Goal: Task Accomplishment & Management: Complete application form

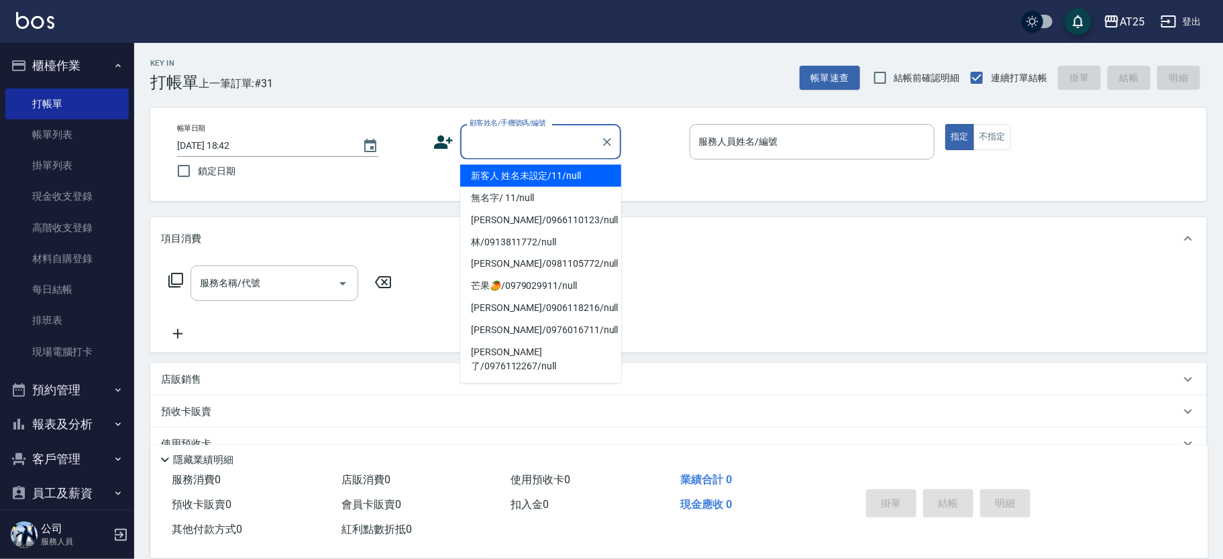
click at [557, 186] on li "新客人 姓名未設定/11/null" at bounding box center [540, 176] width 161 height 22
type input "新客人 姓名未設定/11/null"
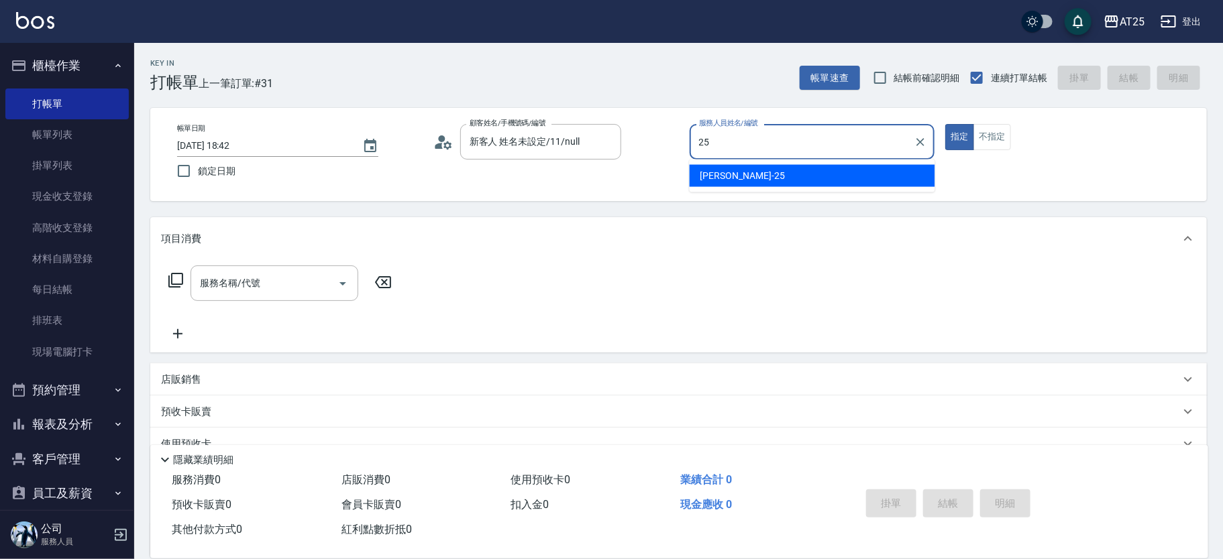
type input "[PERSON_NAME]-25"
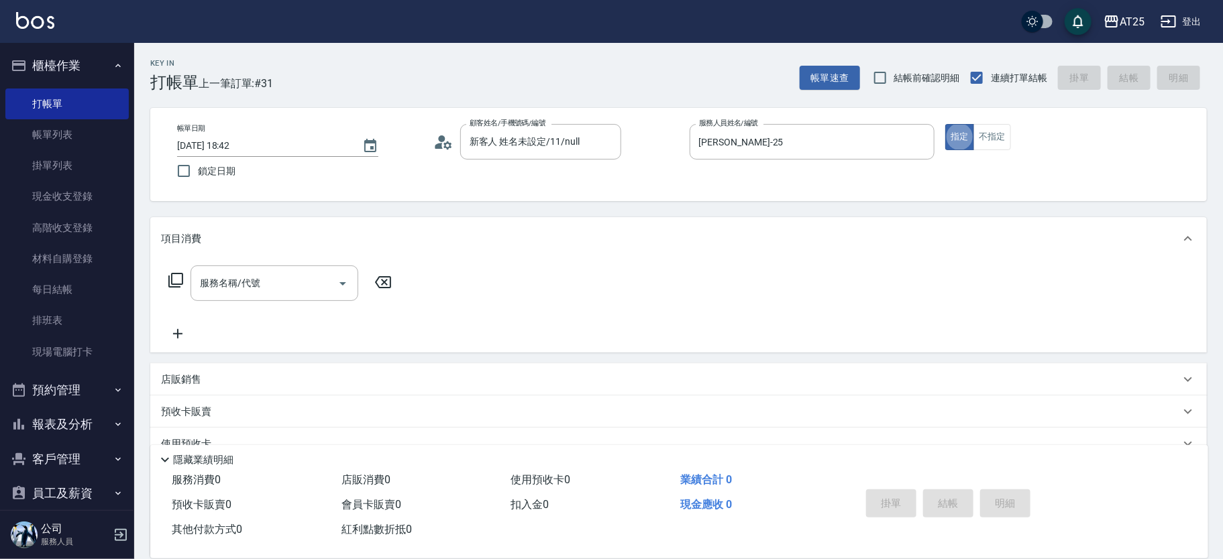
type button "true"
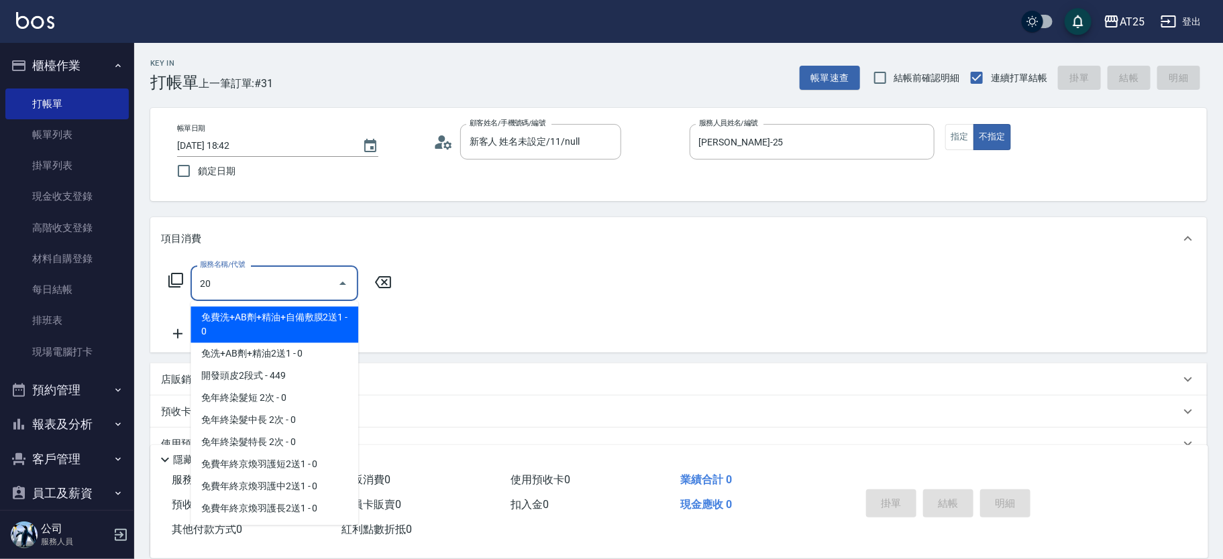
type input "201"
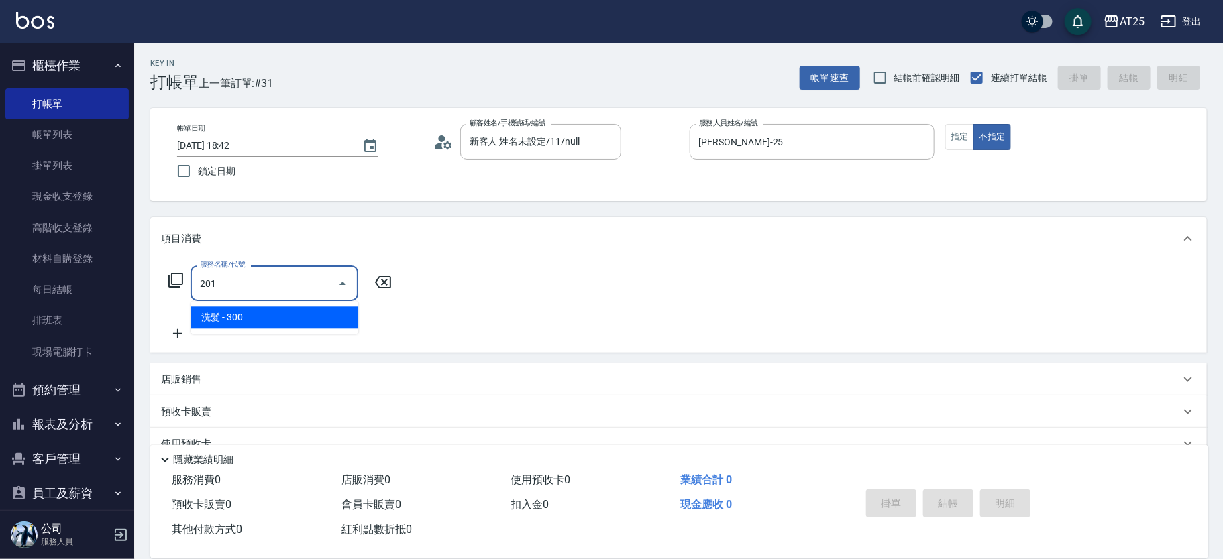
type input "30"
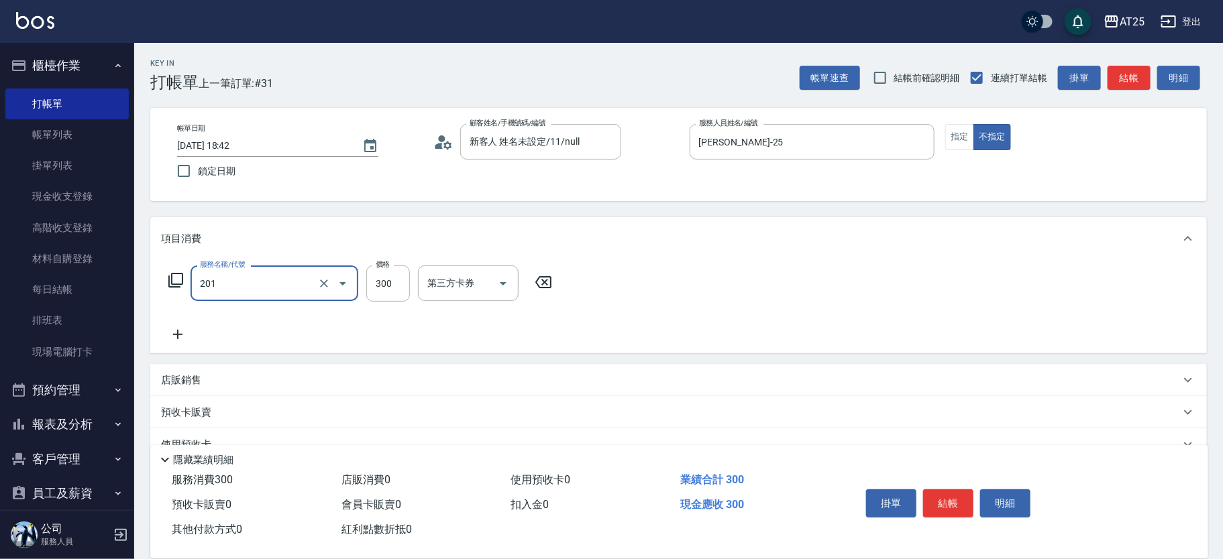
type input "洗髮(201)"
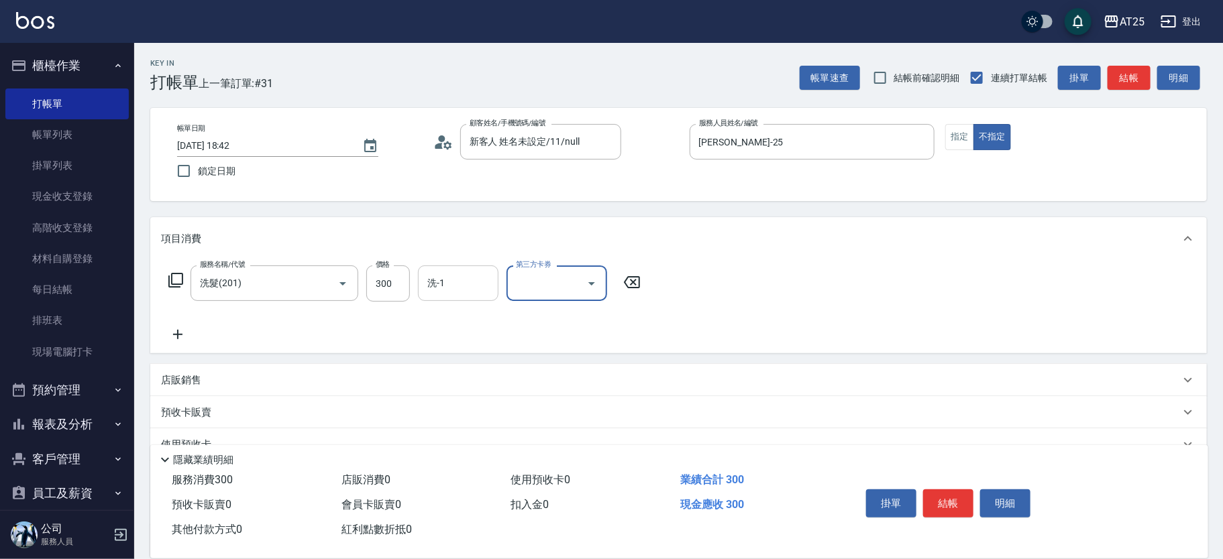
click at [419, 274] on div "洗-1" at bounding box center [458, 284] width 80 height 36
type input "[PERSON_NAME]-117"
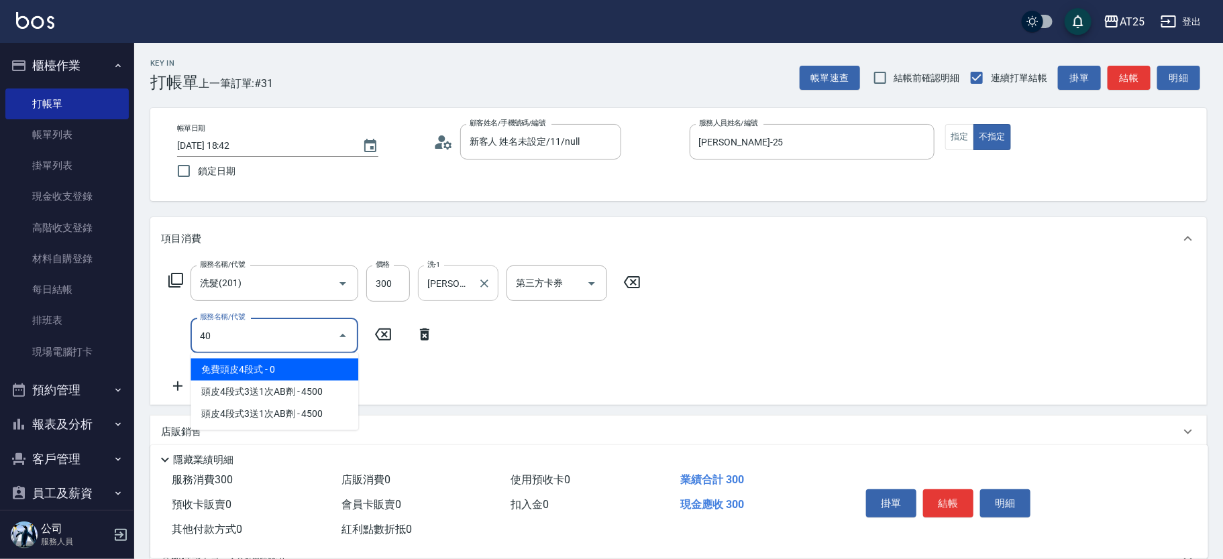
type input "401"
type input "60"
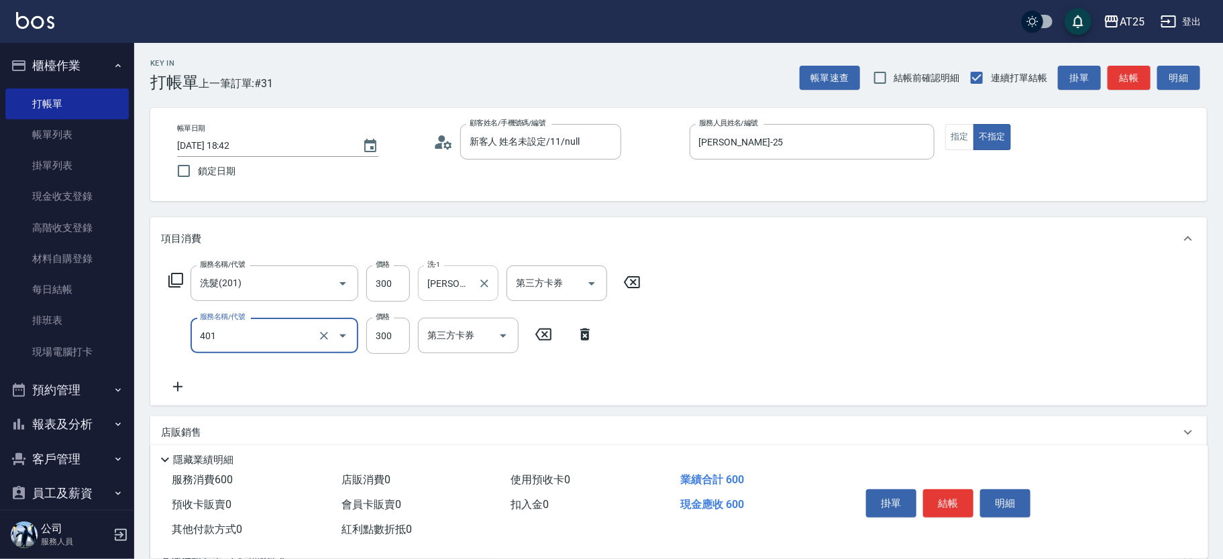
type input "剪髮(401)"
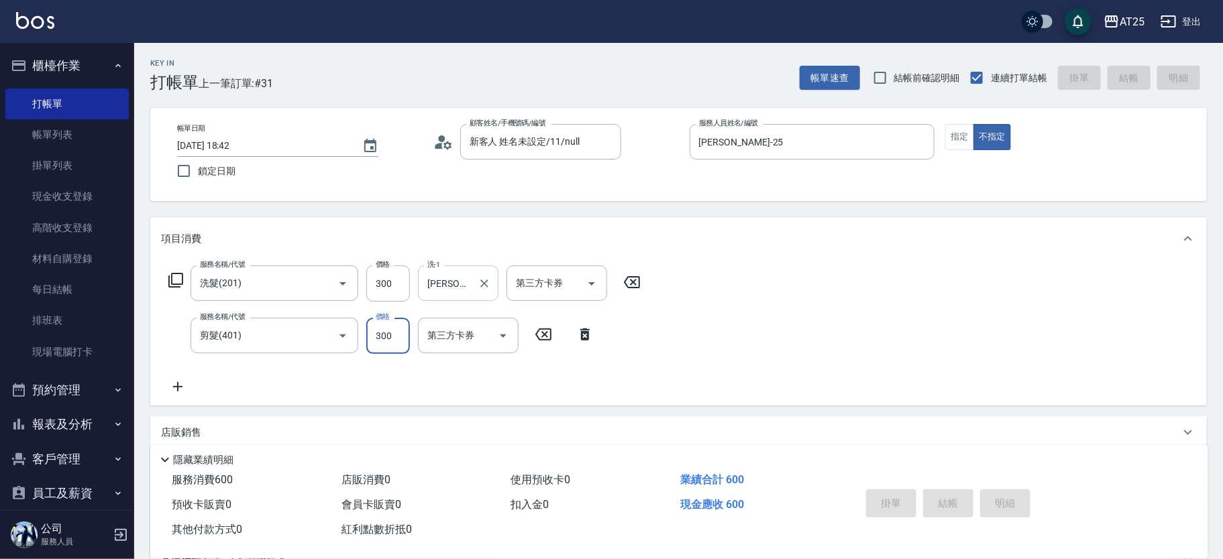
type input "[DATE] 19:13"
type input "0"
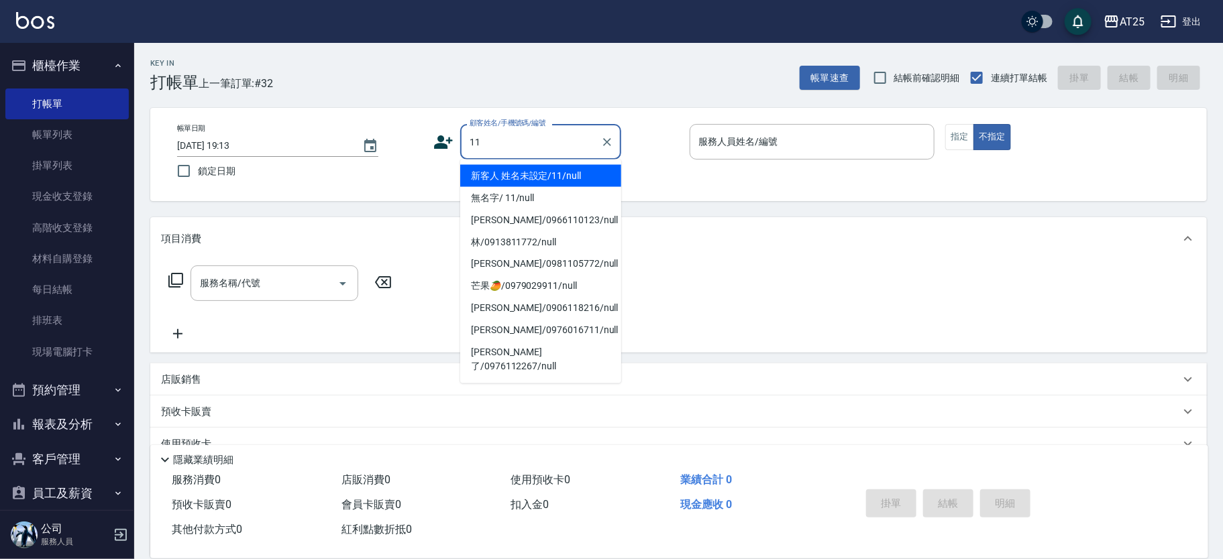
type input "芒果🥭/0979029911/null"
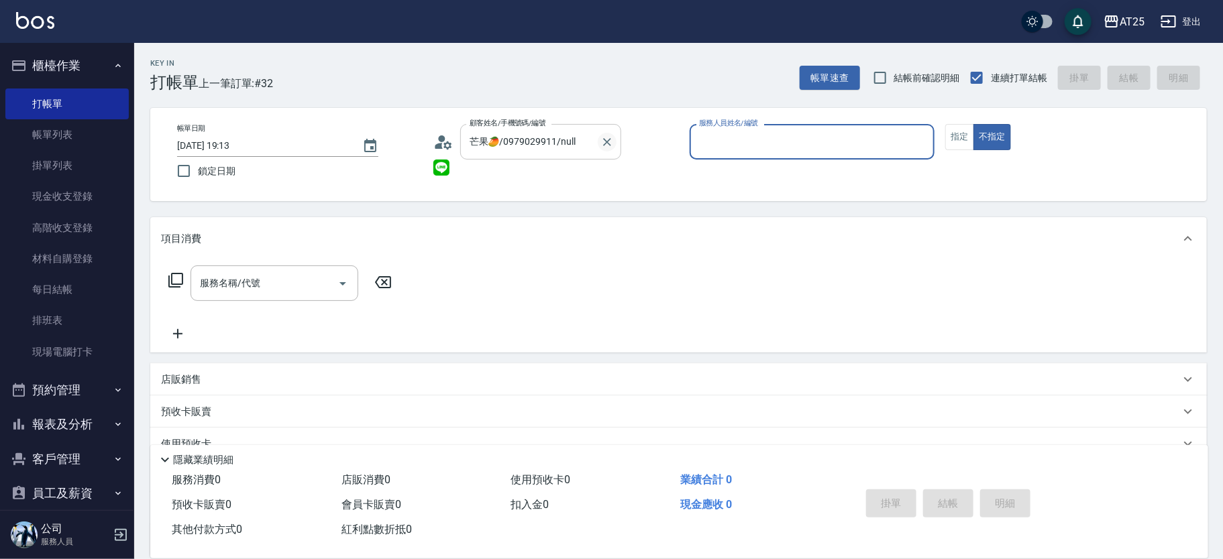
click at [610, 145] on icon "Clear" at bounding box center [607, 142] width 8 height 8
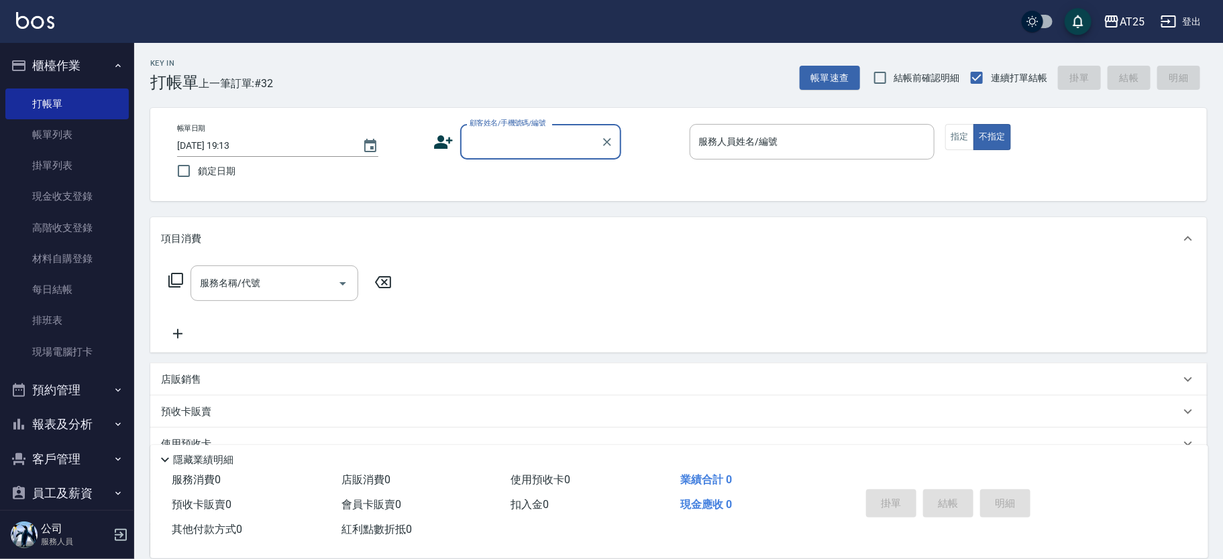
click at [511, 148] on input "顧客姓名/手機號碼/編號" at bounding box center [530, 141] width 129 height 23
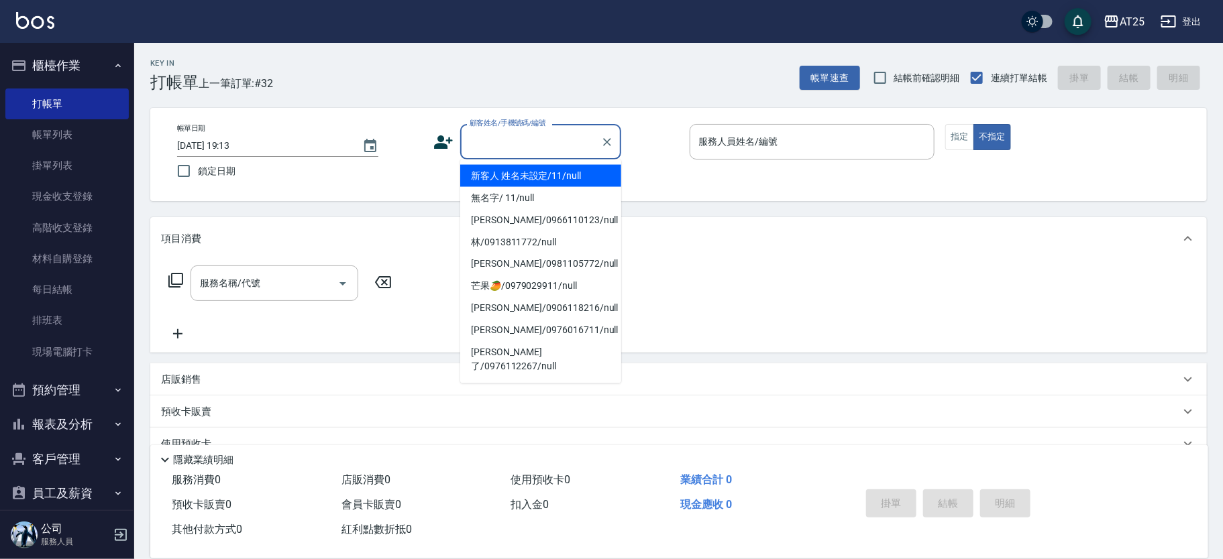
click at [520, 174] on li "新客人 姓名未設定/11/null" at bounding box center [540, 176] width 161 height 22
type input "新客人 姓名未設定/11/null"
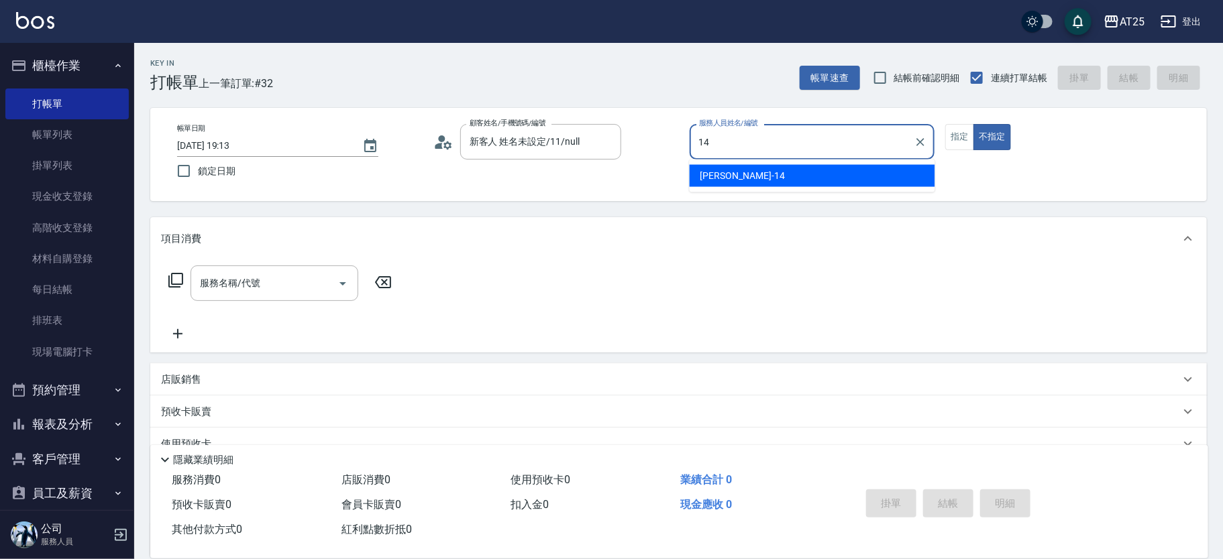
type input "[PERSON_NAME]-14"
type button "false"
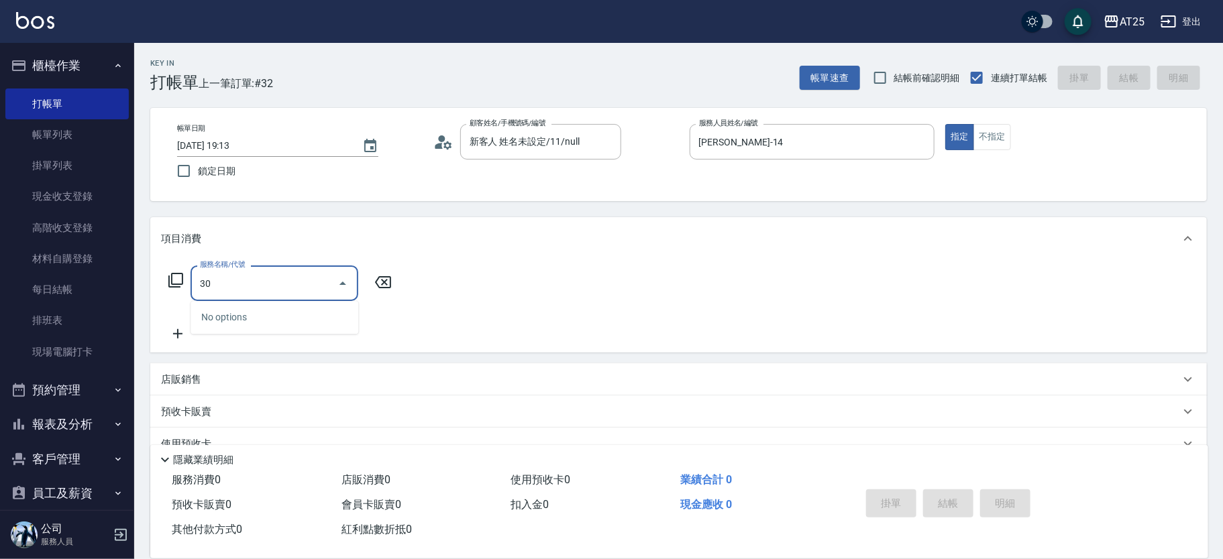
type input "301"
type input "150"
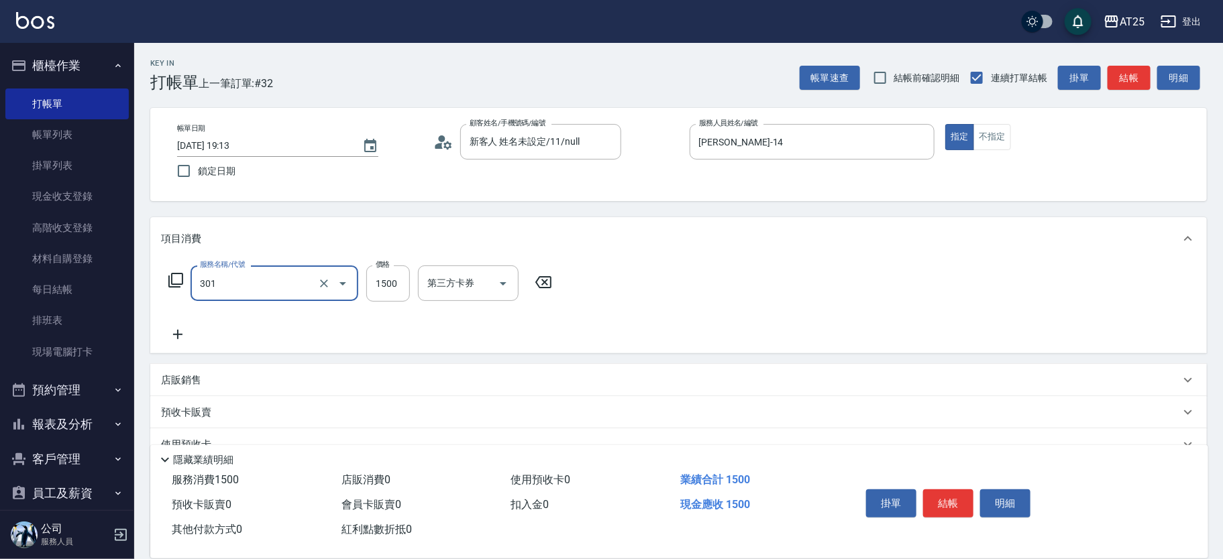
type input "燙髮(301)"
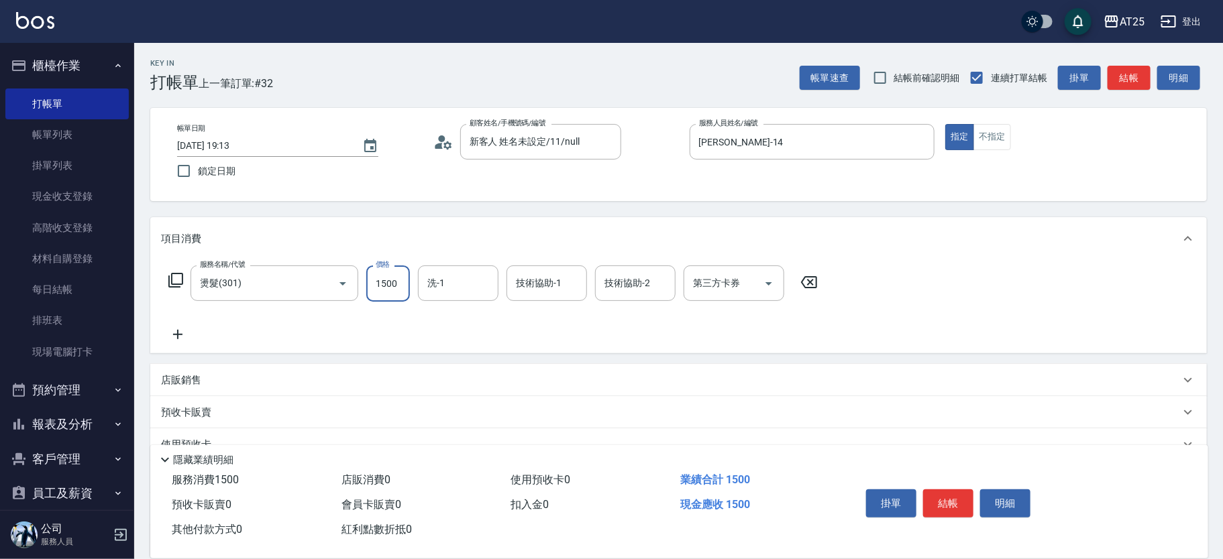
type input "0"
type input "23"
type input "20"
type input "237"
type input "230"
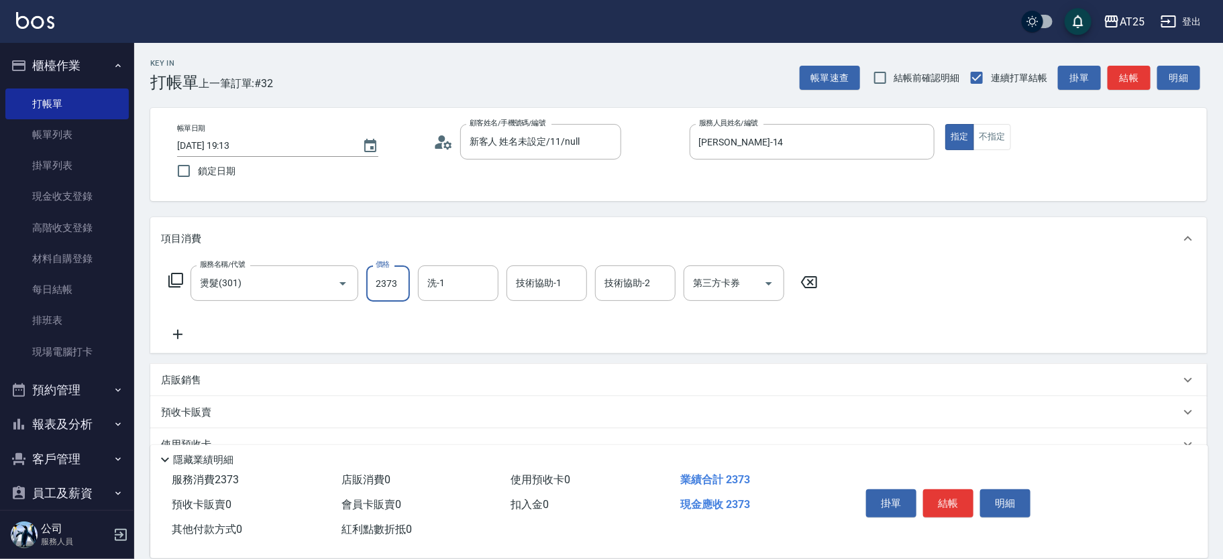
type input "2373"
type input "[PERSON_NAME]-80"
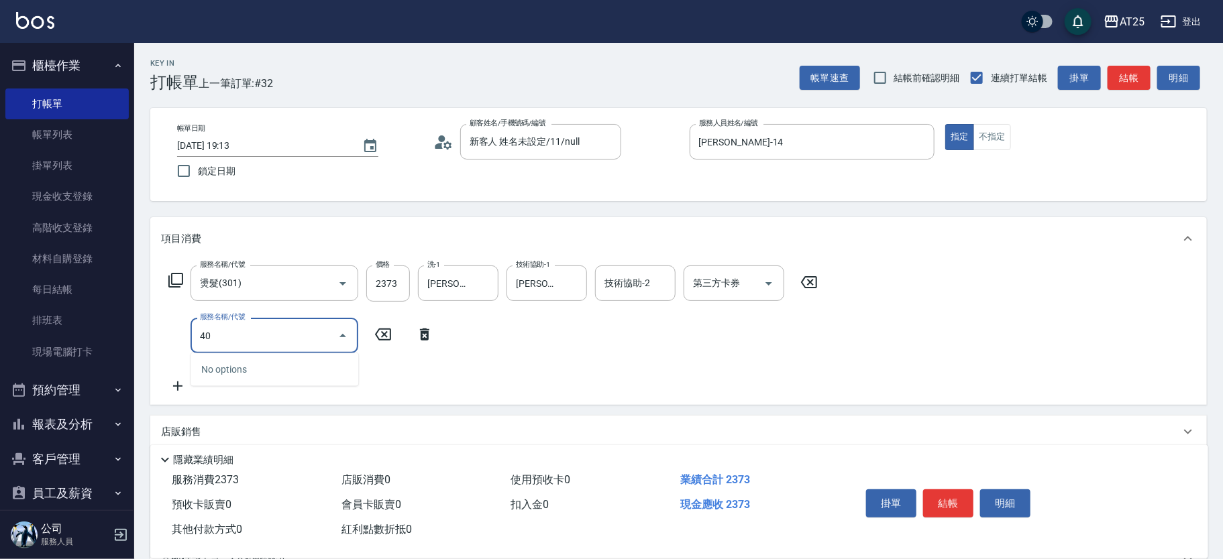
type input "401"
type input "260"
type input "剪髮(401)"
type input "230"
type input "70"
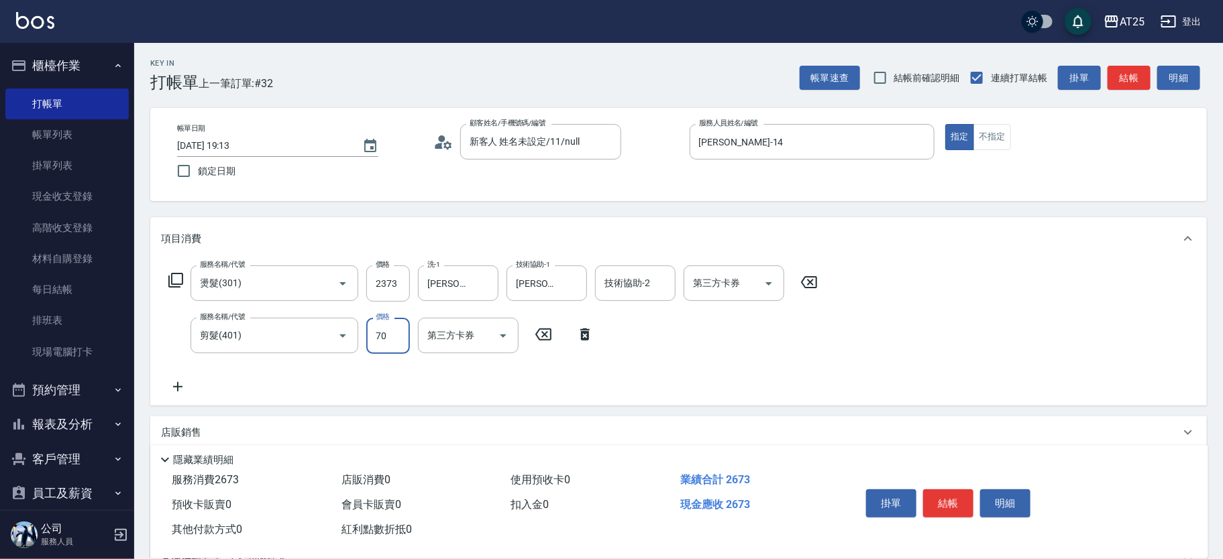
type input "300"
type input "700"
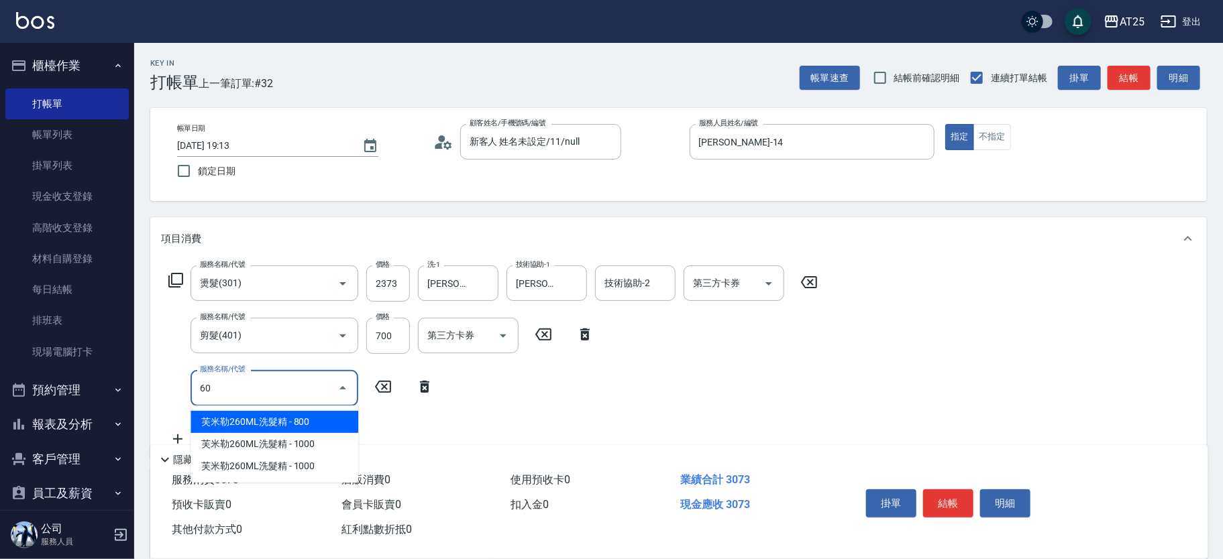
type input "6"
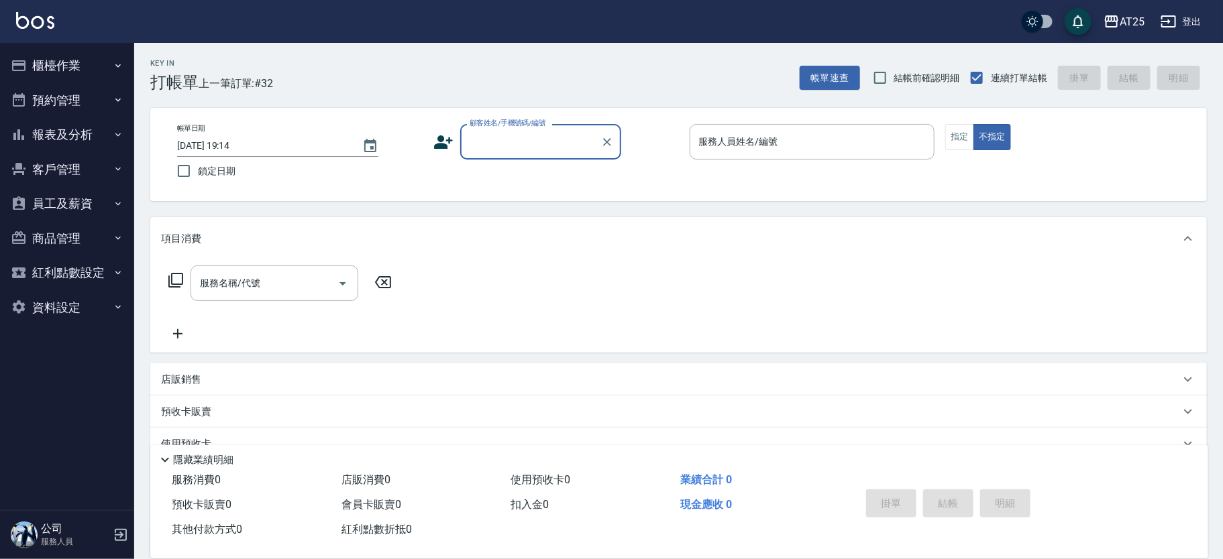
click at [529, 144] on input "顧客姓名/手機號碼/編號" at bounding box center [530, 141] width 129 height 23
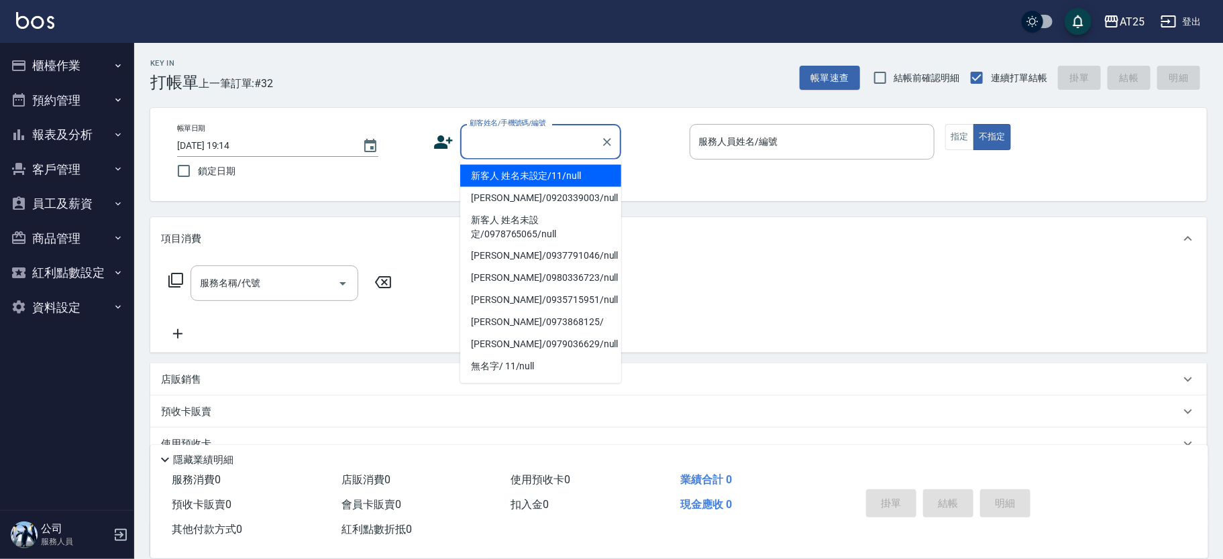
click at [546, 170] on li "新客人 姓名未設定/11/null" at bounding box center [540, 176] width 161 height 22
type input "新客人 姓名未設定/11/null"
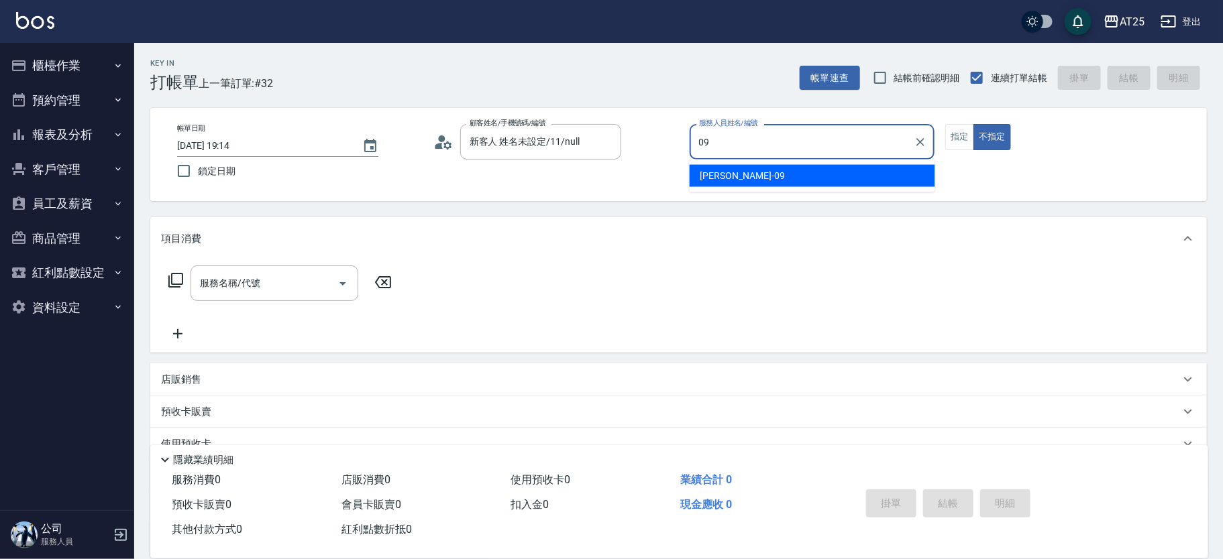
type input "Kevin-09"
type button "false"
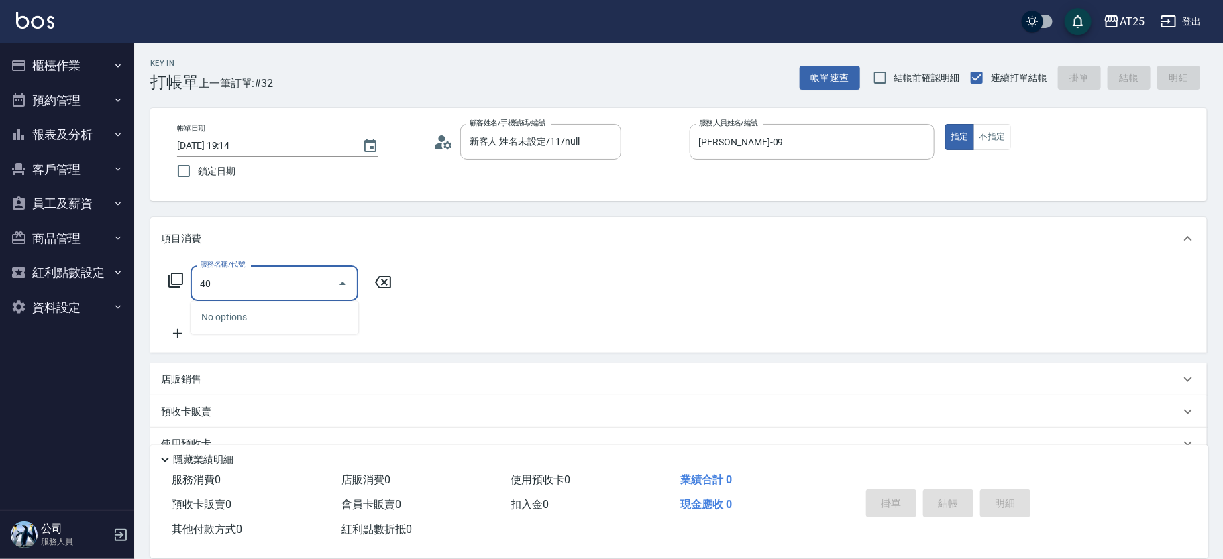
type input "401"
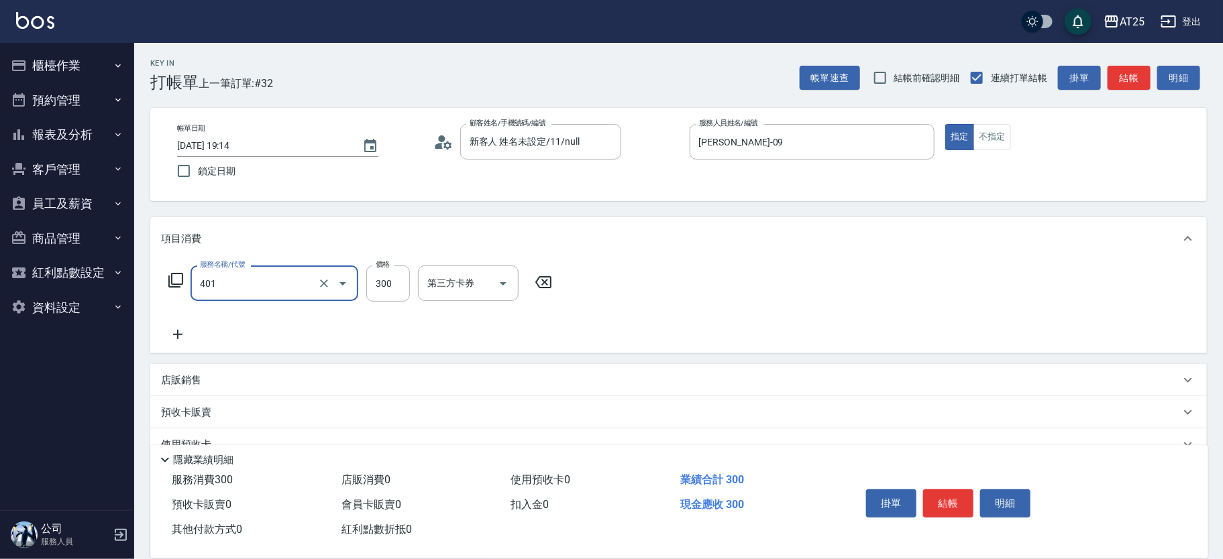
type input "30"
type input "剪髮(401)"
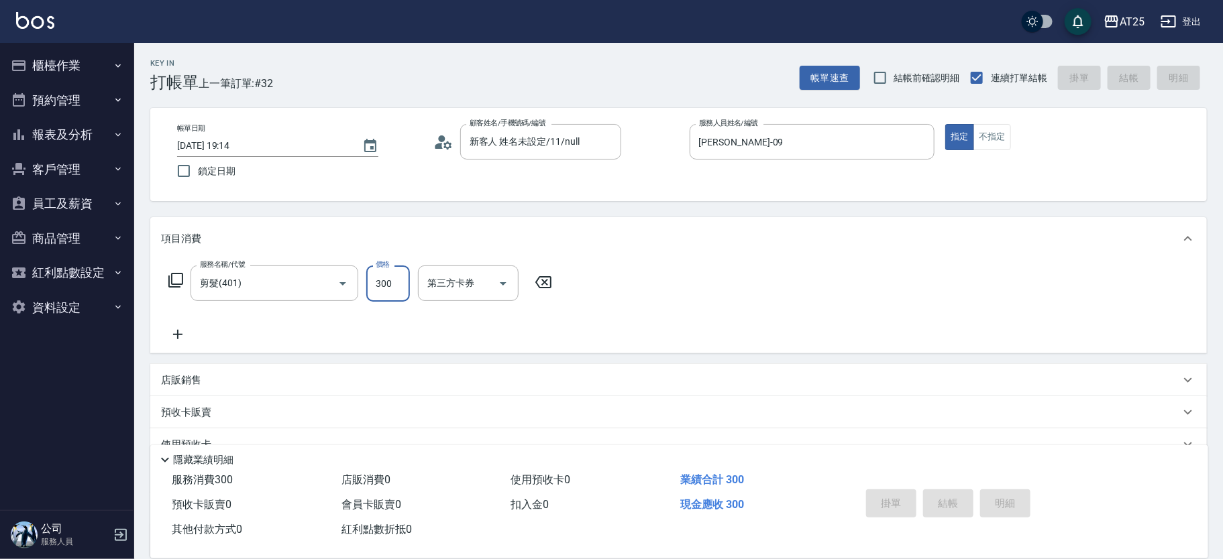
type input "0"
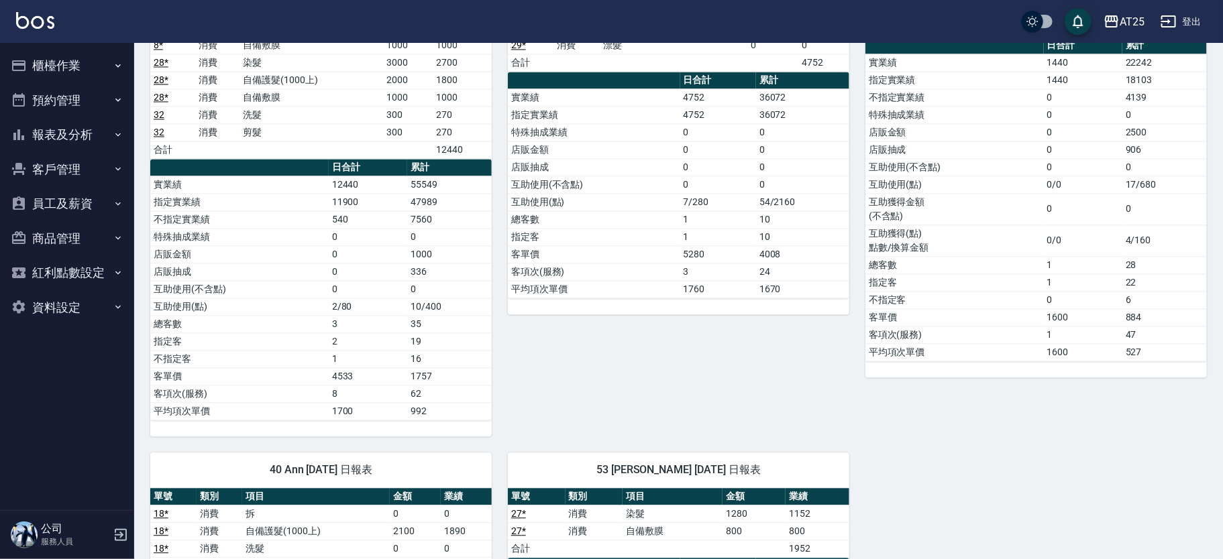
scroll to position [1384, 0]
